Goal: Task Accomplishment & Management: Complete application form

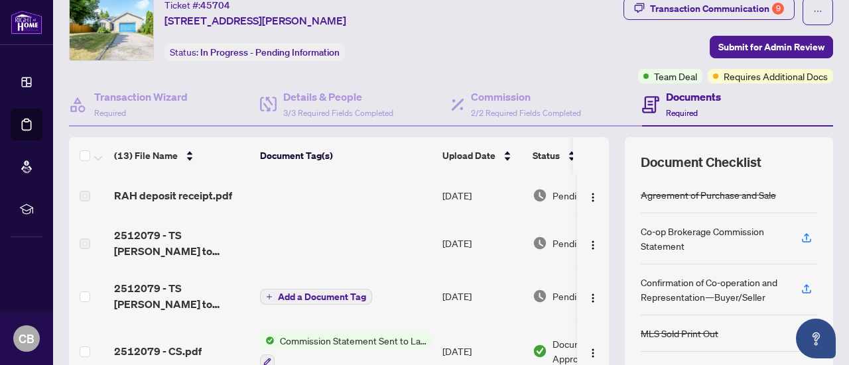
click at [676, 113] on span "Required" at bounding box center [682, 113] width 32 height 10
click at [695, 7] on div "Transaction Communication 9" at bounding box center [717, 8] width 134 height 21
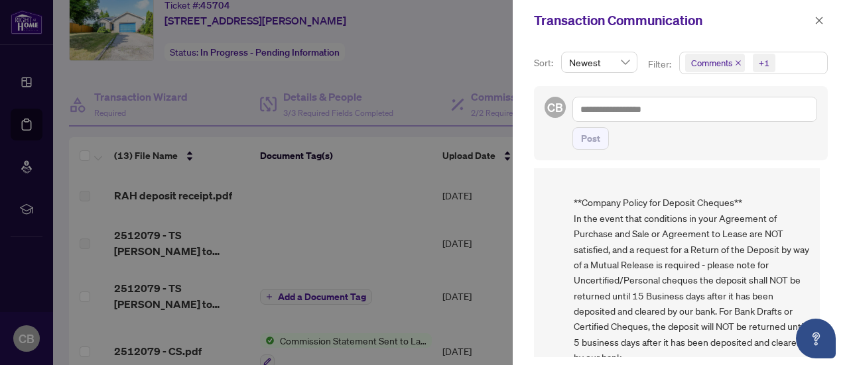
scroll to position [1, 0]
click at [818, 21] on icon "close" at bounding box center [819, 20] width 7 height 7
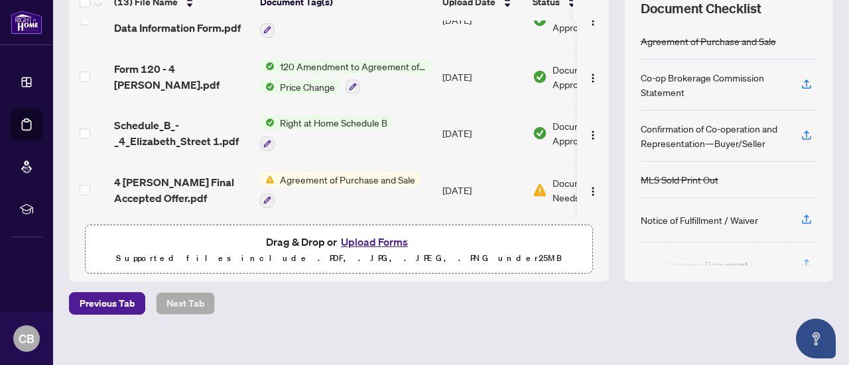
scroll to position [199, 0]
click at [271, 196] on icon "button" at bounding box center [267, 200] width 8 height 8
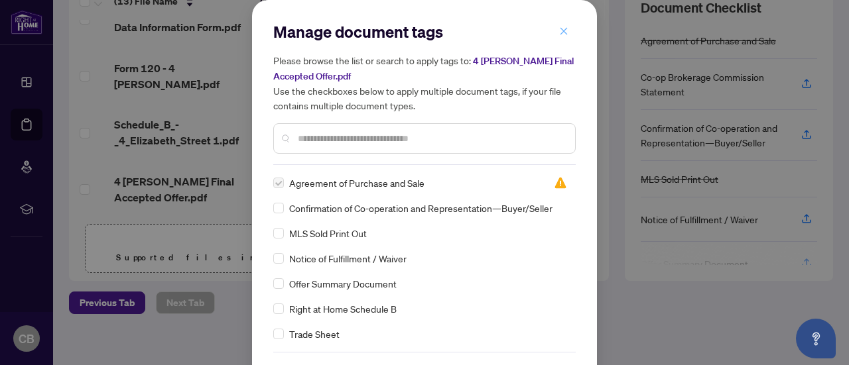
click at [559, 32] on icon "close" at bounding box center [563, 31] width 9 height 9
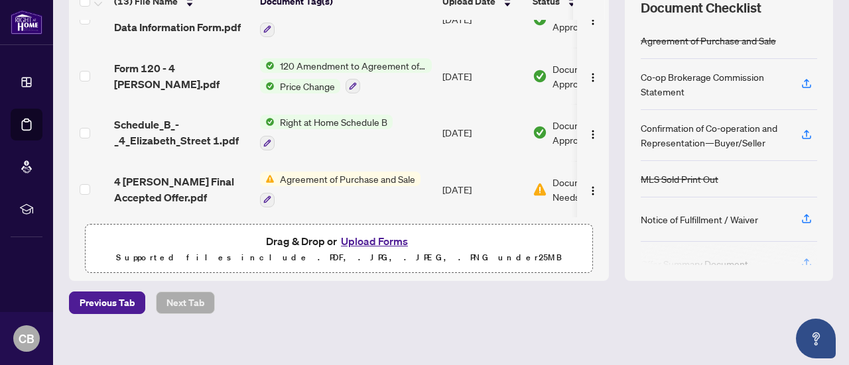
scroll to position [208, 0]
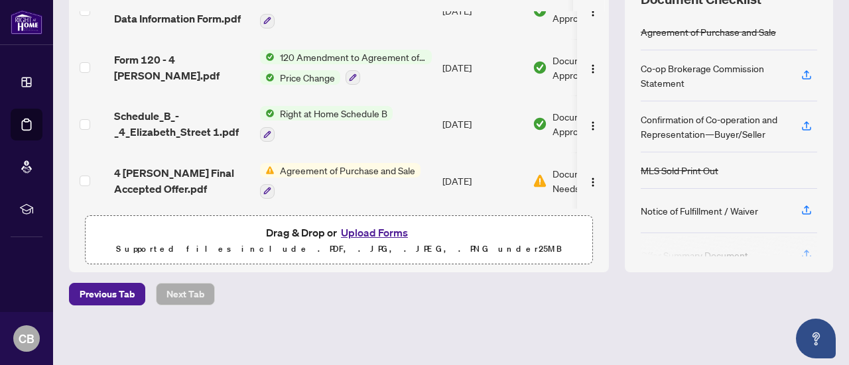
click at [369, 229] on button "Upload Forms" at bounding box center [374, 232] width 75 height 17
click at [381, 230] on button "Upload Forms" at bounding box center [374, 232] width 75 height 17
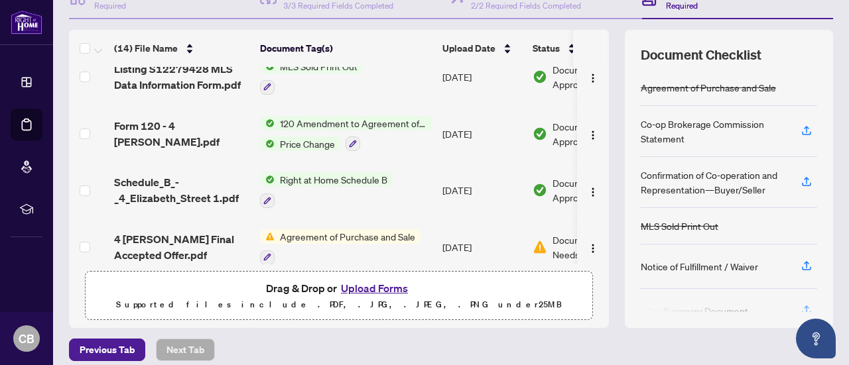
scroll to position [156, 0]
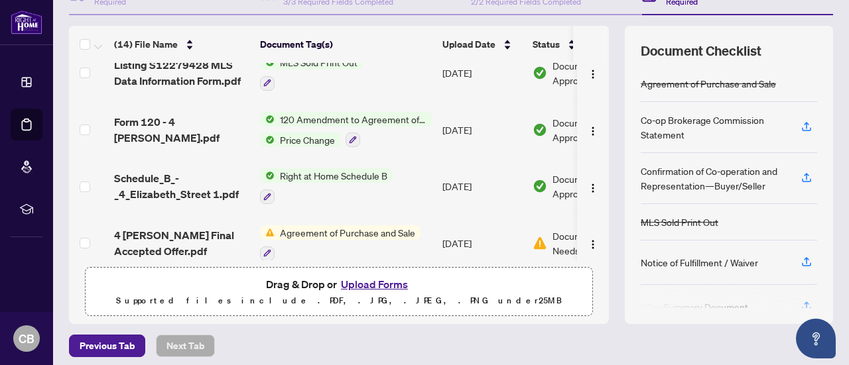
click at [380, 282] on button "Upload Forms" at bounding box center [374, 284] width 75 height 17
click at [365, 282] on button "Upload Forms" at bounding box center [374, 284] width 75 height 17
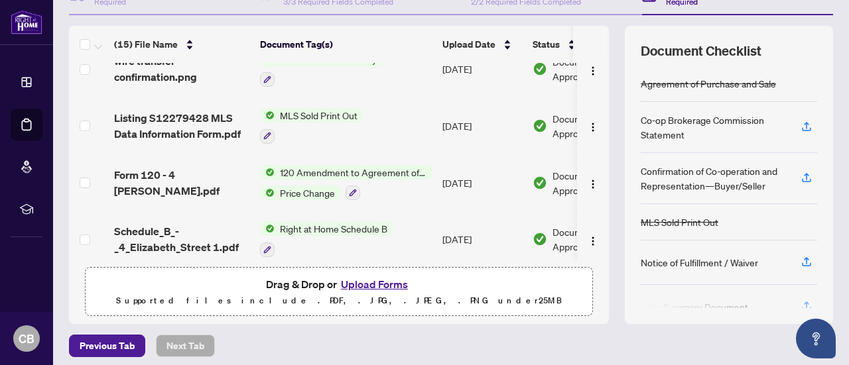
click at [395, 281] on button "Upload Forms" at bounding box center [374, 284] width 75 height 17
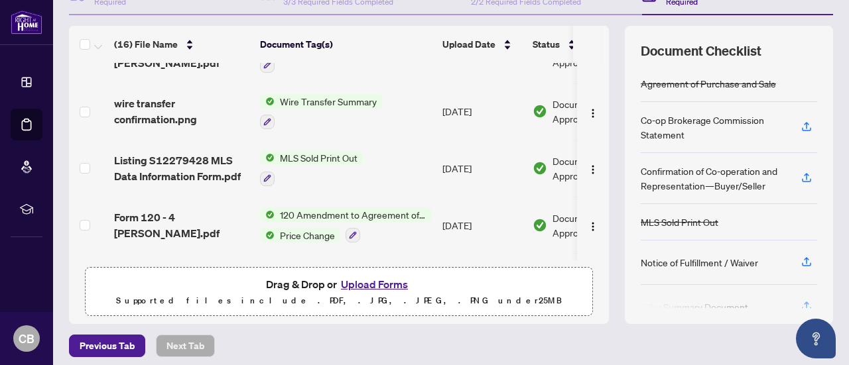
click at [355, 283] on button "Upload Forms" at bounding box center [374, 284] width 75 height 17
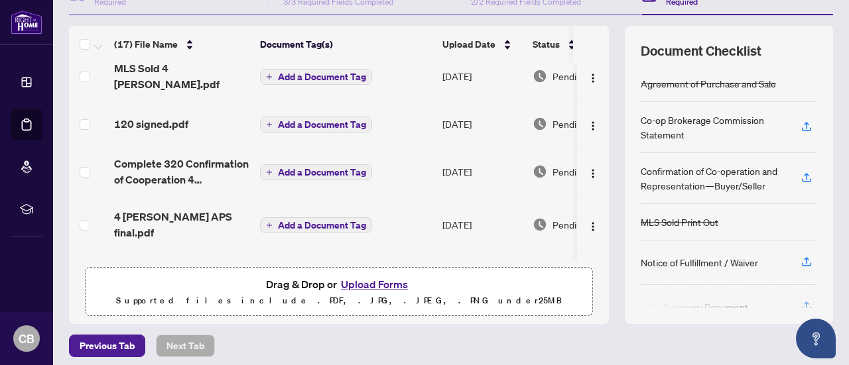
scroll to position [0, 0]
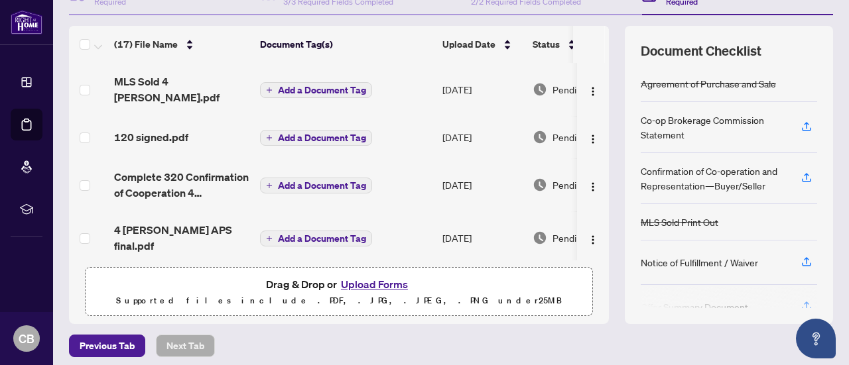
click at [282, 86] on span "Add a Document Tag" at bounding box center [322, 90] width 88 height 9
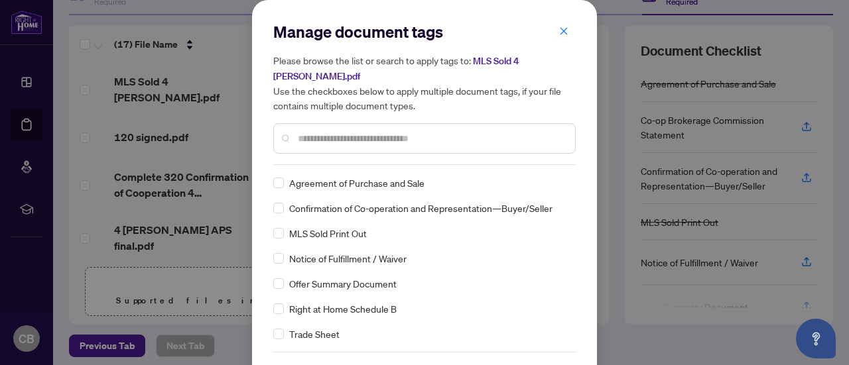
click at [354, 131] on input "text" at bounding box center [431, 138] width 267 height 15
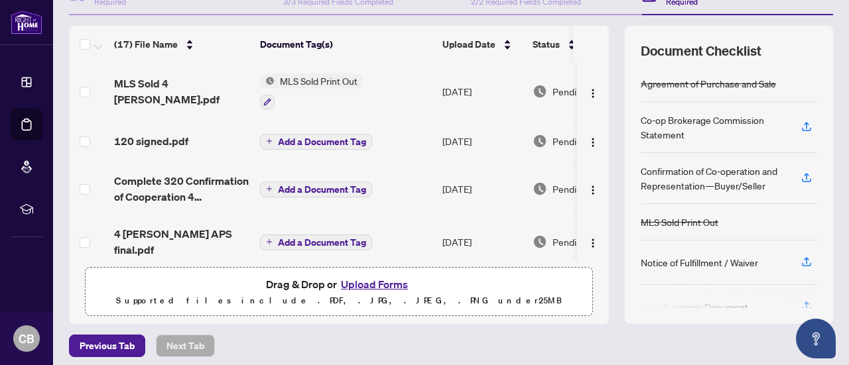
click at [287, 139] on span "Add a Document Tag" at bounding box center [322, 141] width 88 height 9
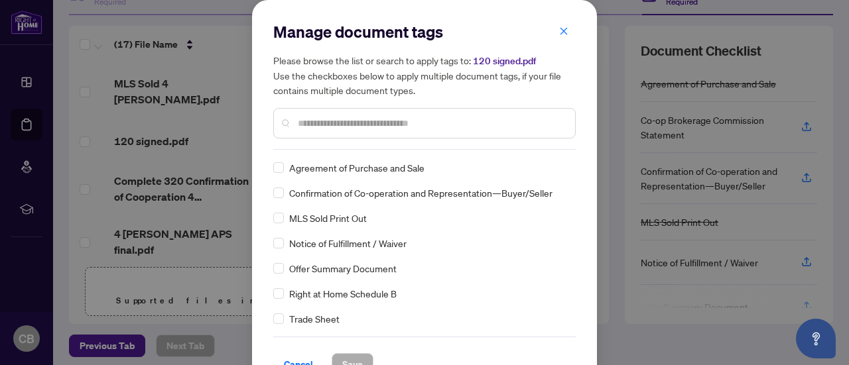
click at [318, 127] on input "text" at bounding box center [431, 123] width 267 height 15
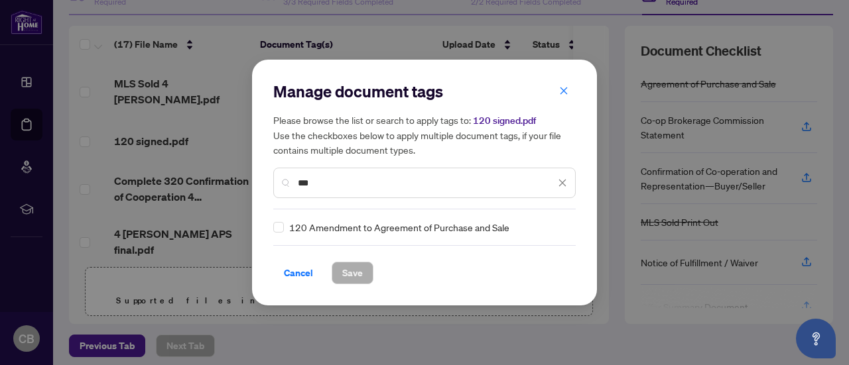
type input "***"
click at [354, 270] on span "Save" at bounding box center [352, 273] width 21 height 21
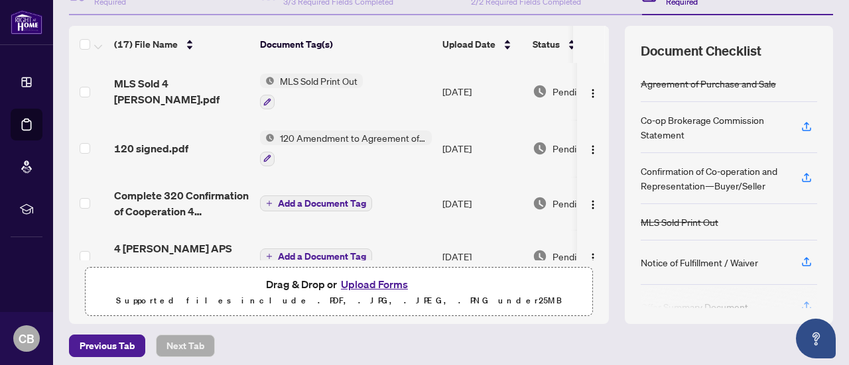
click at [332, 202] on span "Add a Document Tag" at bounding box center [322, 203] width 88 height 9
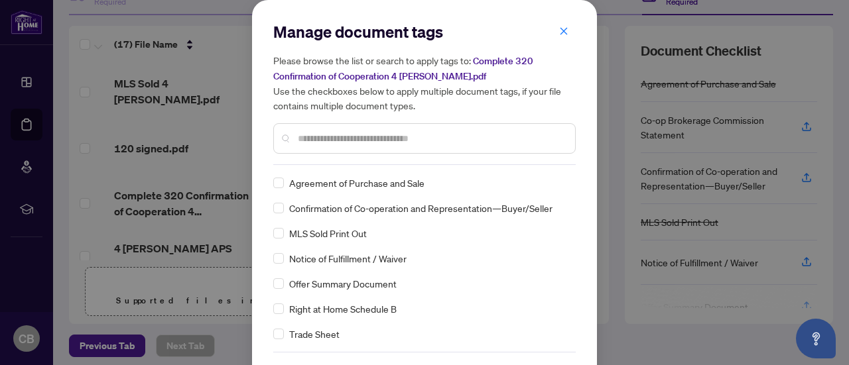
click at [312, 135] on input "text" at bounding box center [431, 138] width 267 height 15
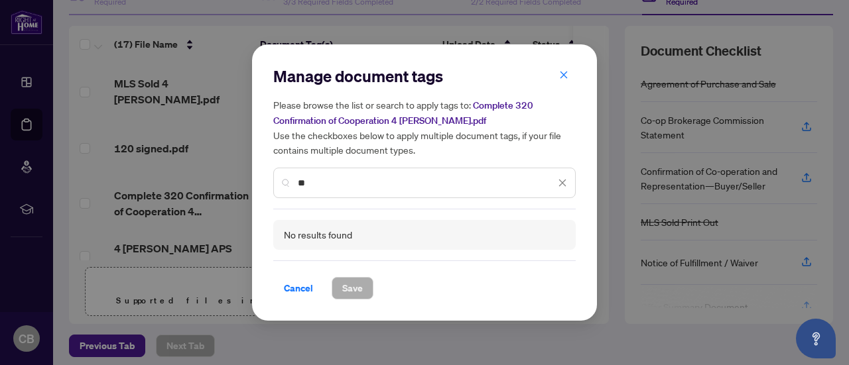
type input "*"
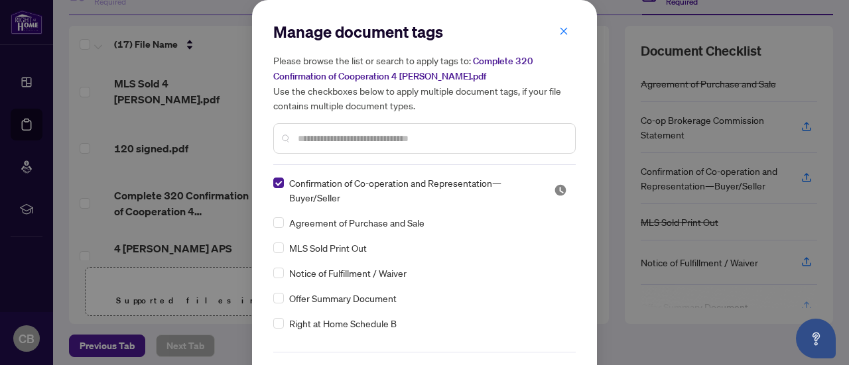
click at [479, 127] on div at bounding box center [424, 138] width 302 height 31
click at [379, 140] on input "text" at bounding box center [431, 138] width 267 height 15
type input "***"
click at [317, 188] on span "Confirmation of Co-operation and Representation—Buyer/Seller" at bounding box center [413, 190] width 249 height 29
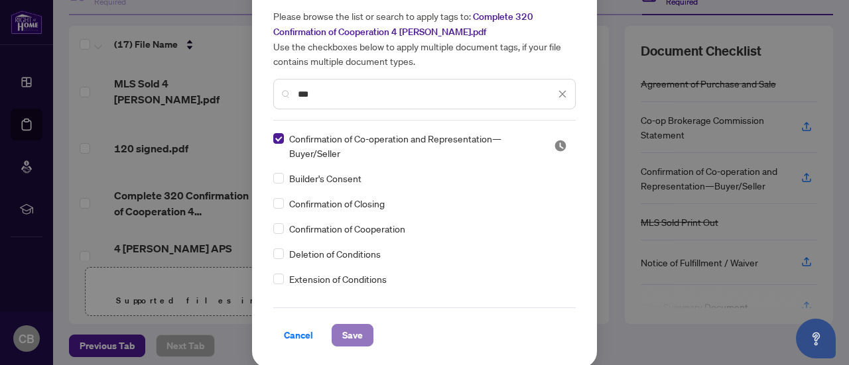
click at [346, 336] on span "Save" at bounding box center [352, 335] width 21 height 21
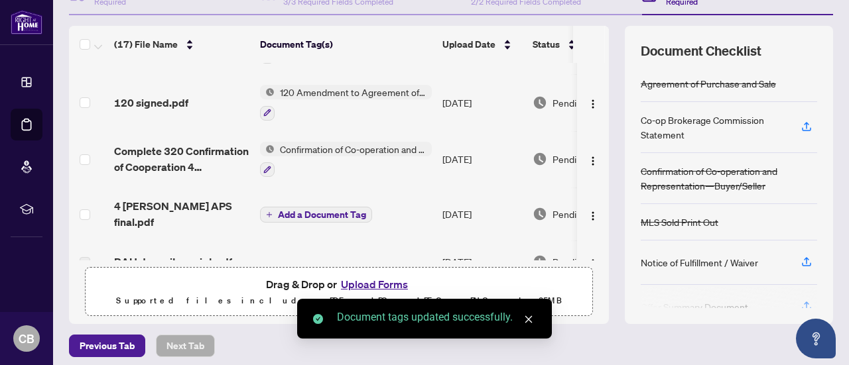
scroll to position [50, 0]
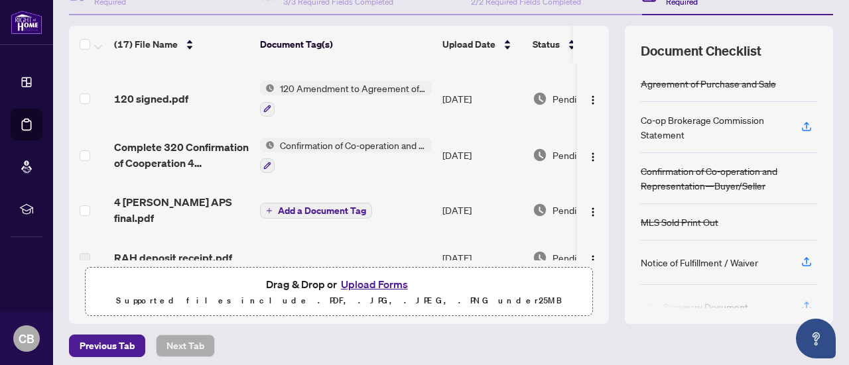
click at [331, 206] on span "Add a Document Tag" at bounding box center [322, 210] width 88 height 9
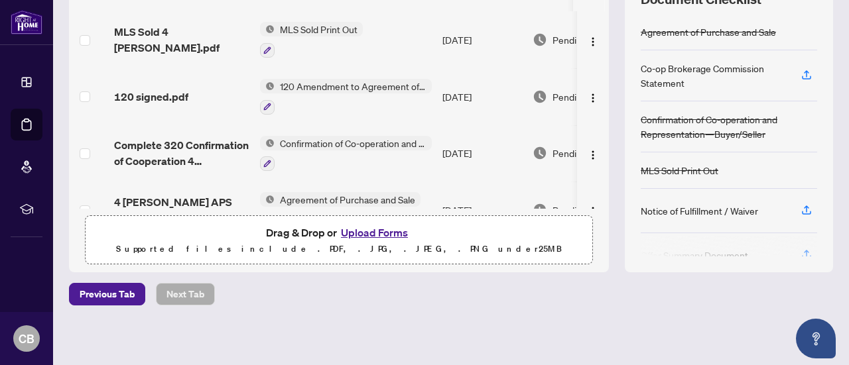
scroll to position [0, 0]
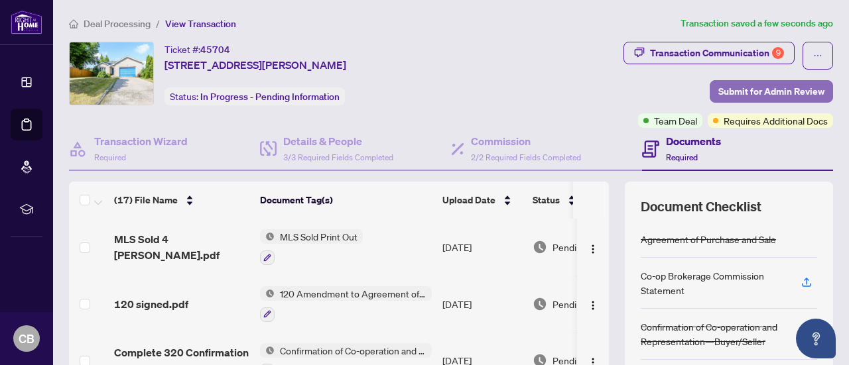
click at [735, 93] on span "Submit for Admin Review" at bounding box center [771, 91] width 106 height 21
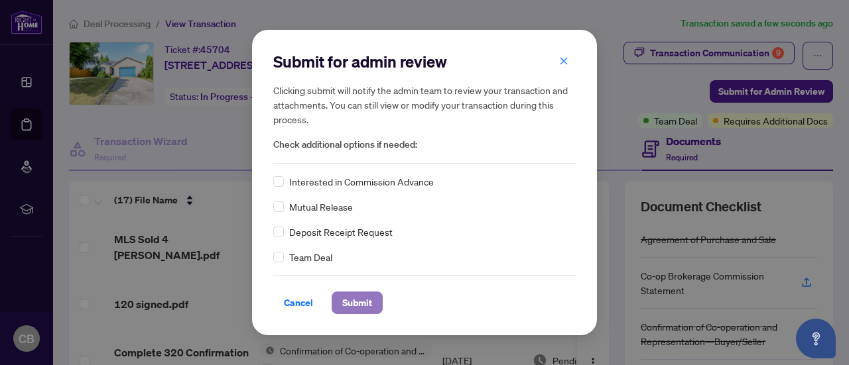
click at [357, 307] on span "Submit" at bounding box center [357, 302] width 30 height 21
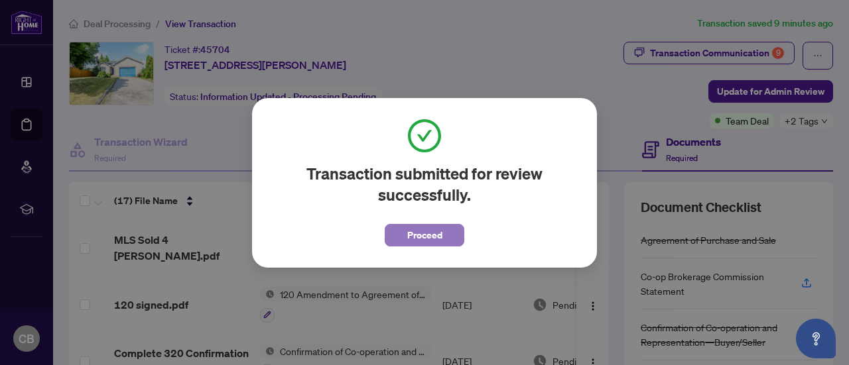
click at [428, 227] on span "Proceed" at bounding box center [424, 235] width 35 height 21
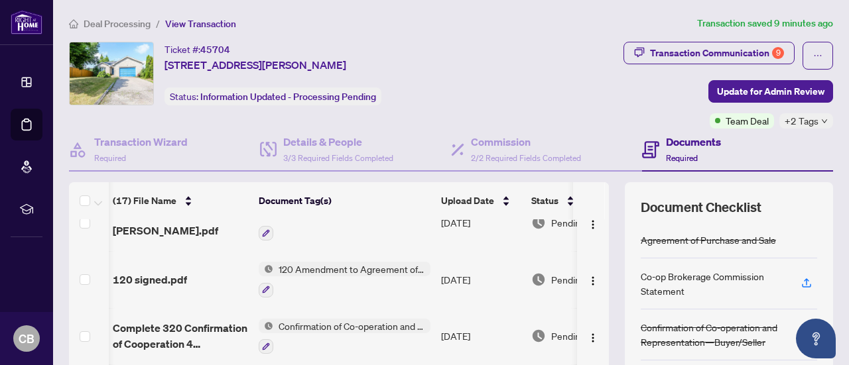
scroll to position [27, 1]
click at [367, 269] on span "120 Amendment to Agreement of Purchase and Sale" at bounding box center [351, 268] width 157 height 15
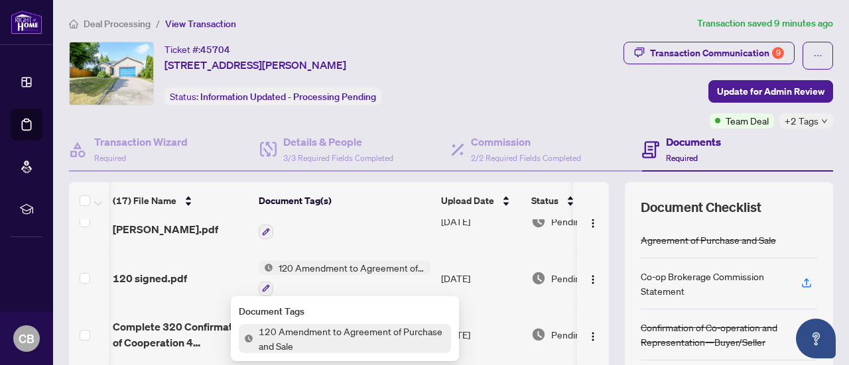
click at [367, 269] on span "120 Amendment to Agreement of Purchase and Sale" at bounding box center [351, 268] width 157 height 15
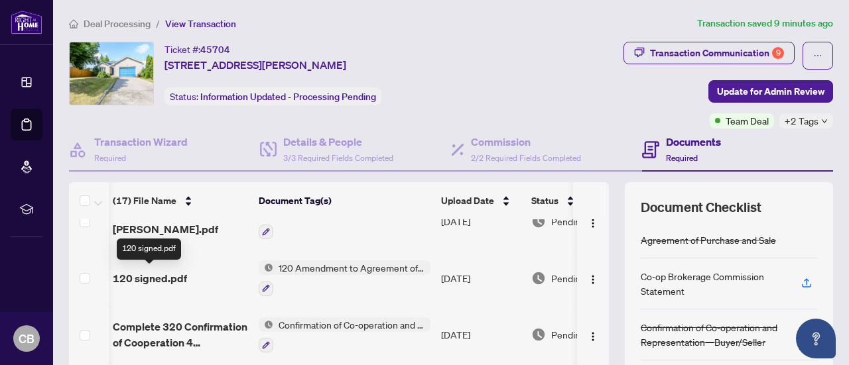
click at [151, 276] on span "120 signed.pdf" at bounding box center [150, 279] width 74 height 16
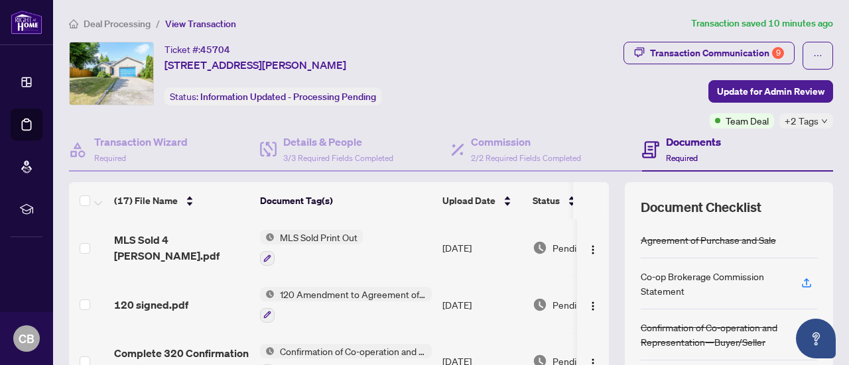
click at [333, 235] on span "MLS Sold Print Out" at bounding box center [319, 237] width 88 height 15
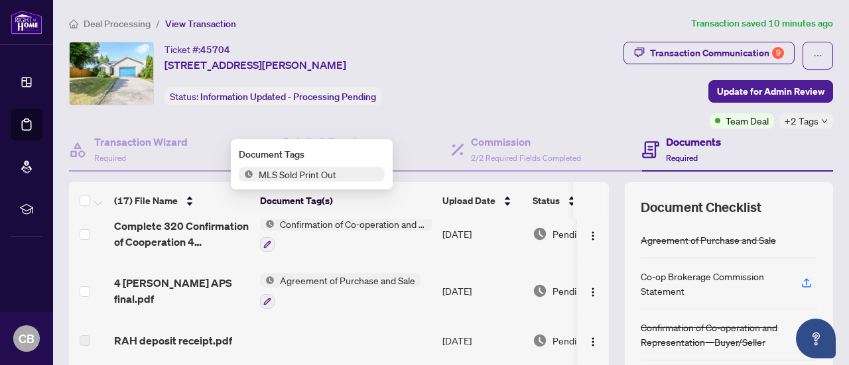
scroll to position [128, 0]
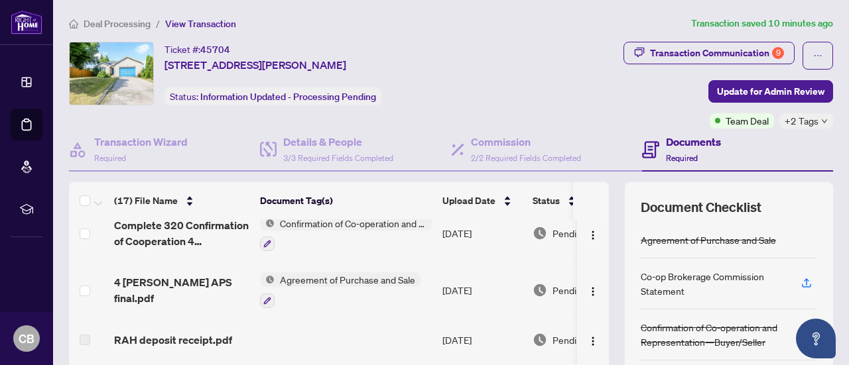
click at [335, 277] on span "Agreement of Purchase and Sale" at bounding box center [348, 280] width 146 height 15
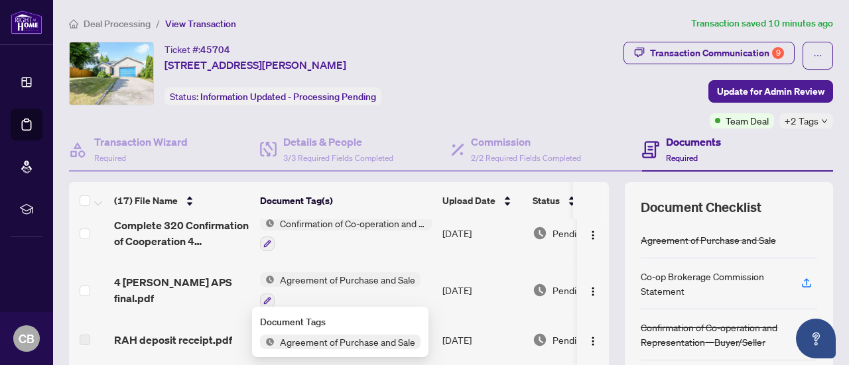
click at [335, 277] on span "Agreement of Purchase and Sale" at bounding box center [348, 280] width 146 height 15
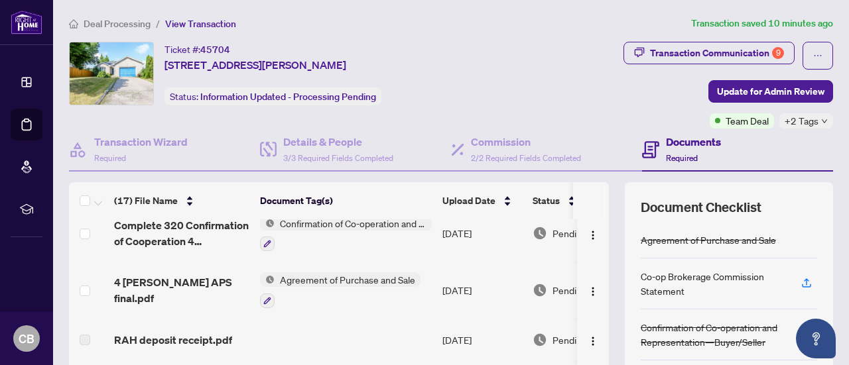
click at [335, 277] on span "Agreement of Purchase and Sale" at bounding box center [348, 280] width 146 height 15
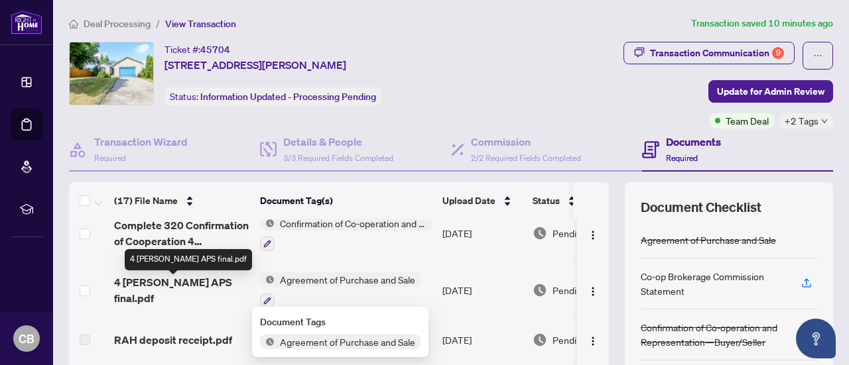
click at [200, 288] on span "4 Elizabeth APS final.pdf" at bounding box center [181, 291] width 135 height 32
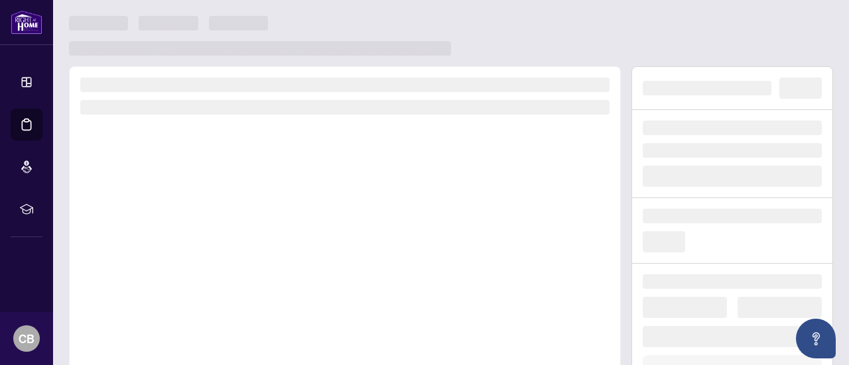
click at [200, 288] on div at bounding box center [345, 250] width 552 height 369
